Goal: Information Seeking & Learning: Learn about a topic

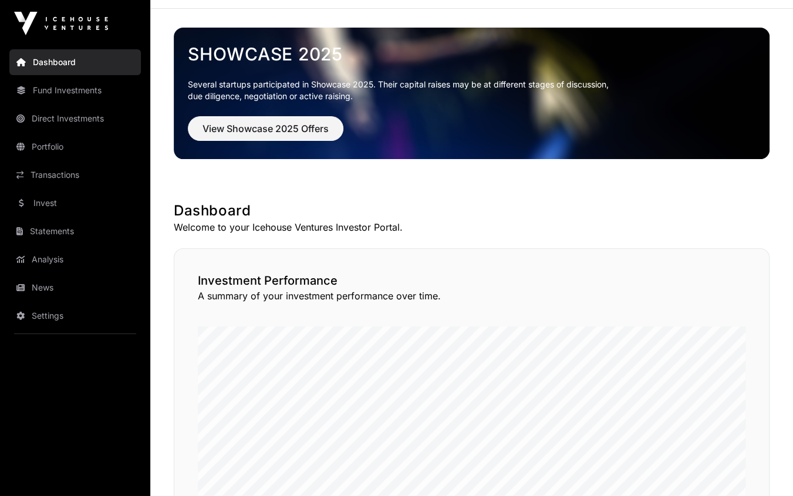
scroll to position [40, 0]
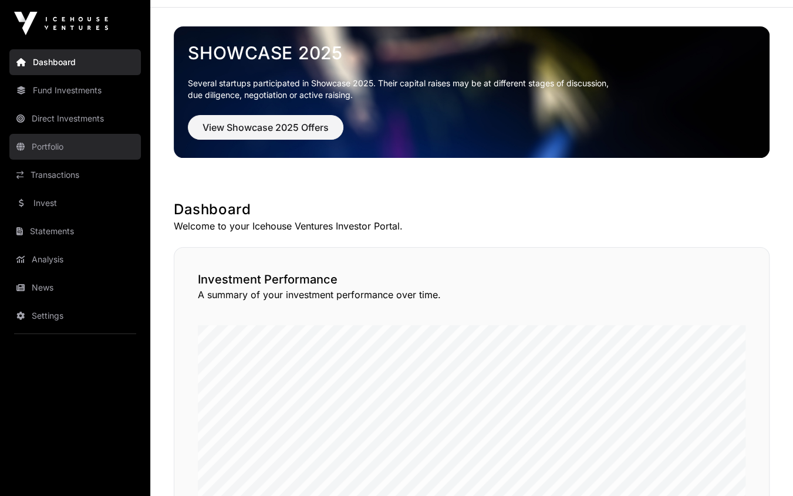
click at [72, 154] on link "Portfolio" at bounding box center [75, 147] width 132 height 26
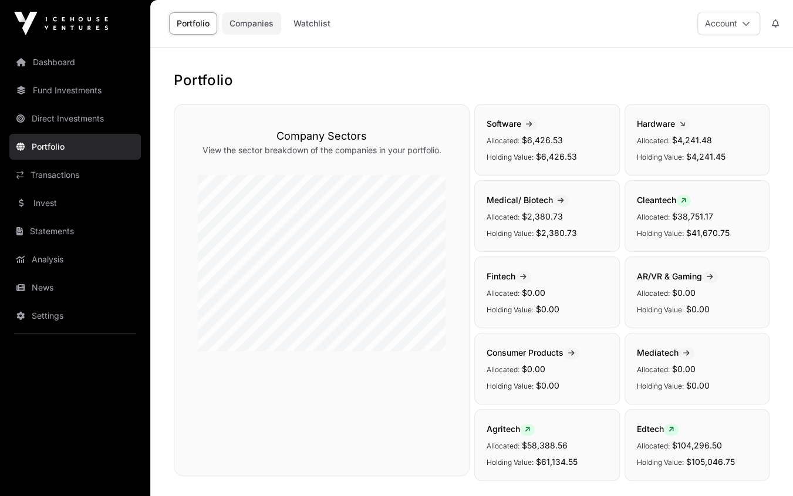
click at [258, 27] on link "Companies" at bounding box center [251, 23] width 59 height 22
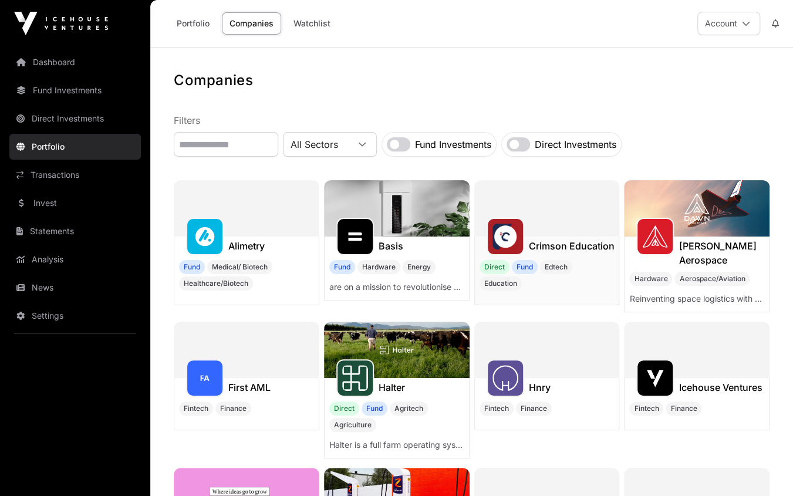
click at [581, 244] on h1 "Crimson Education" at bounding box center [572, 246] width 86 height 14
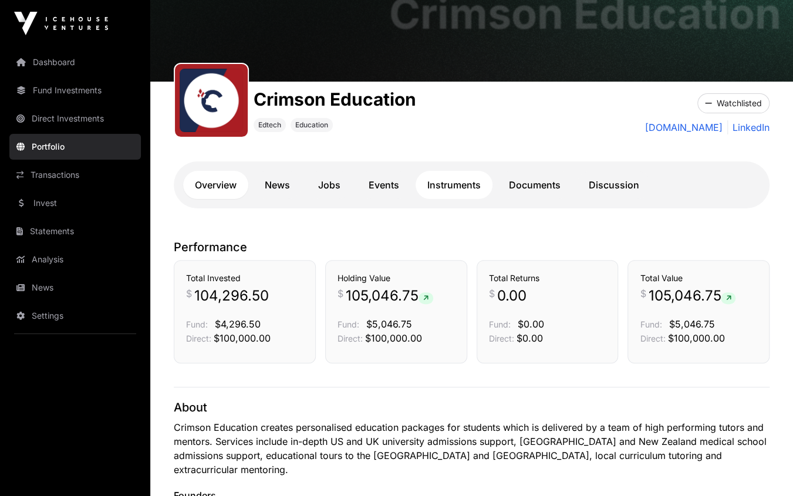
scroll to position [82, 0]
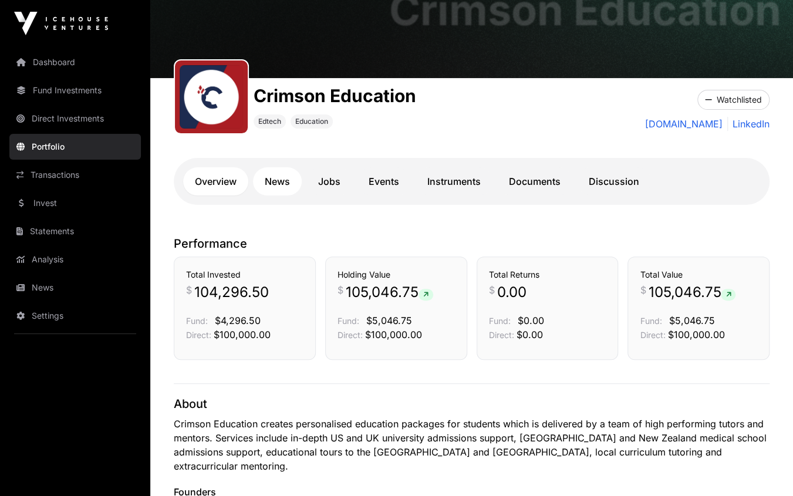
click at [284, 186] on link "News" at bounding box center [277, 181] width 49 height 28
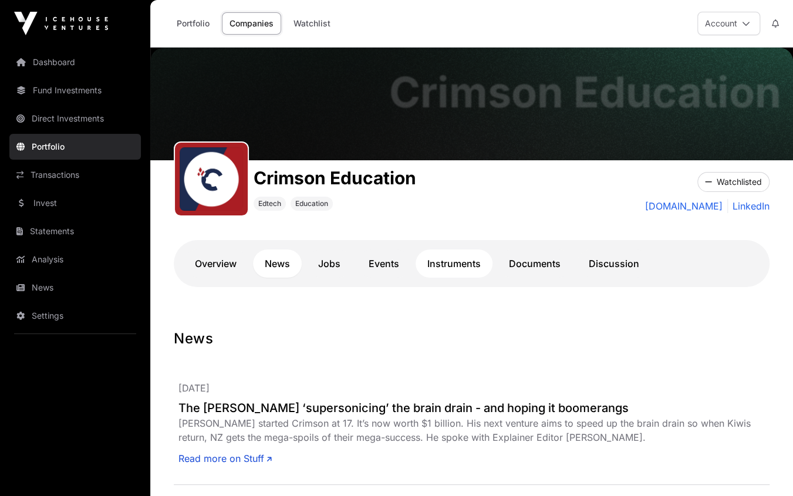
click at [429, 265] on link "Instruments" at bounding box center [454, 264] width 77 height 28
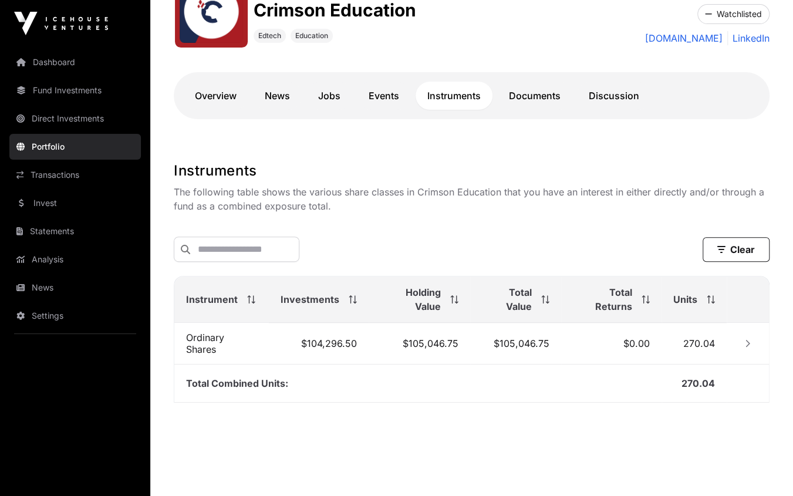
scroll to position [172, 0]
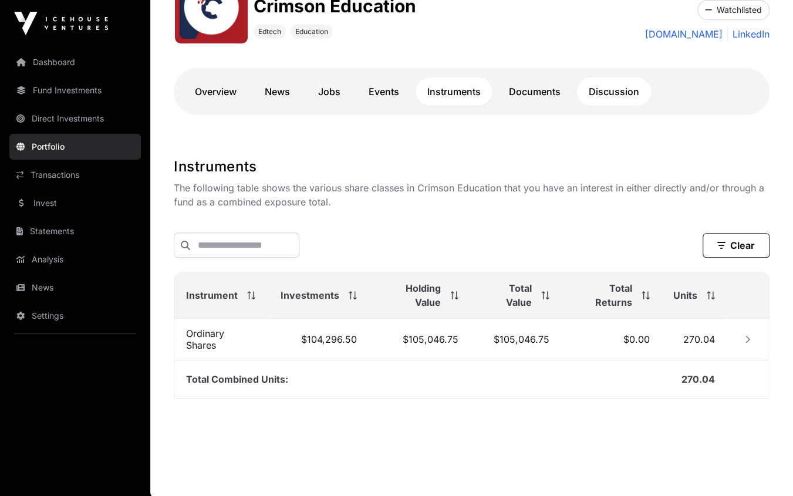
click at [612, 90] on link "Discussion" at bounding box center [614, 91] width 74 height 28
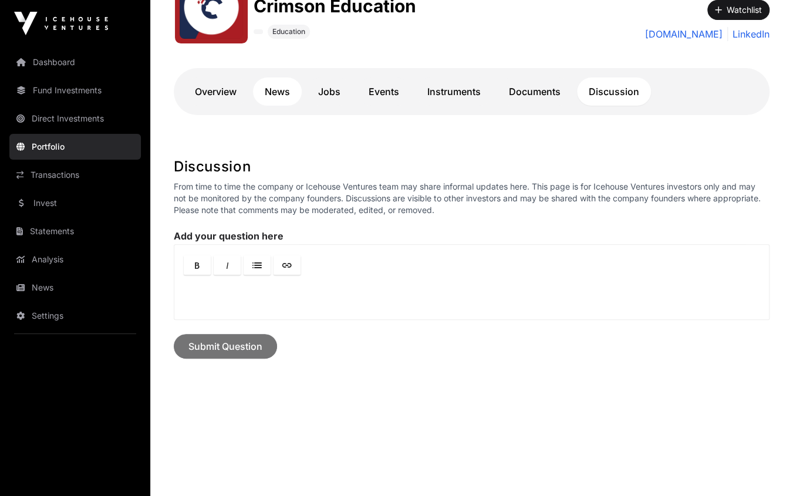
click at [278, 90] on link "News" at bounding box center [277, 91] width 49 height 28
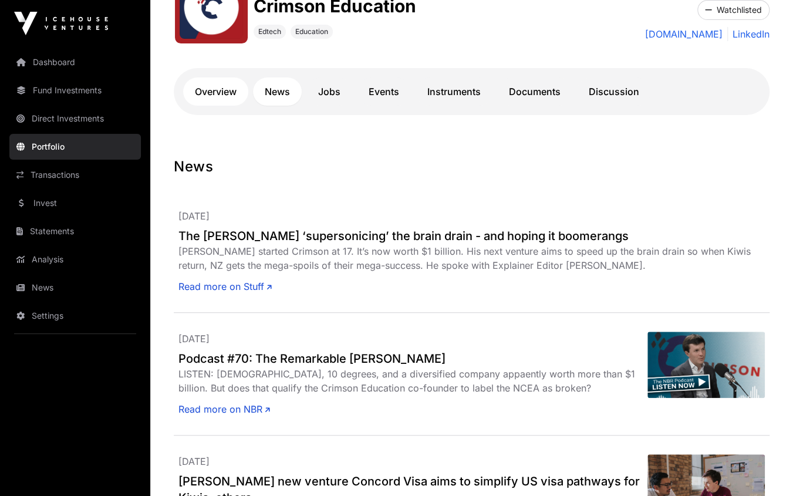
click at [226, 92] on link "Overview" at bounding box center [215, 91] width 65 height 28
